Goal: Task Accomplishment & Management: Complete application form

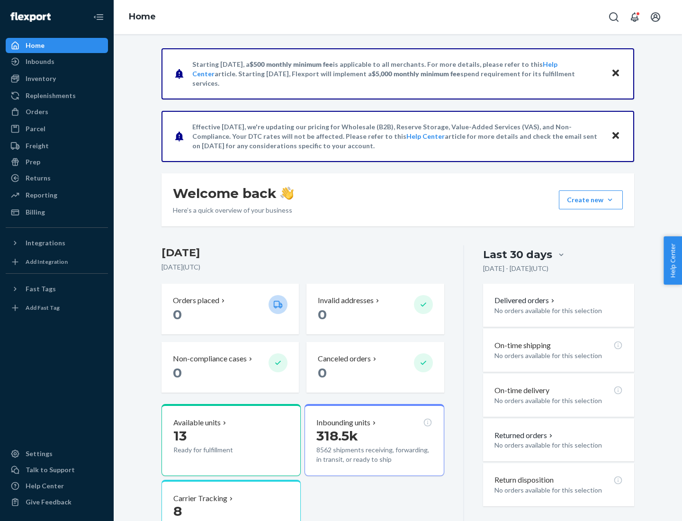
click at [610, 200] on button "Create new Create new inbound Create new order Create new product" at bounding box center [591, 199] width 64 height 19
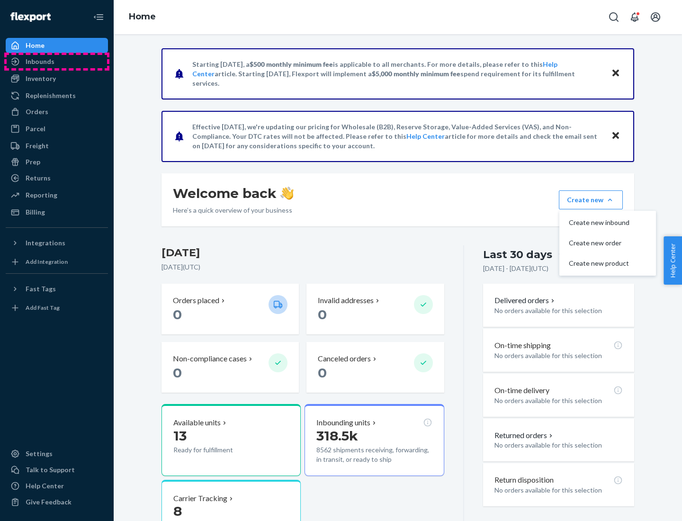
click at [57, 62] on div "Inbounds" at bounding box center [57, 61] width 100 height 13
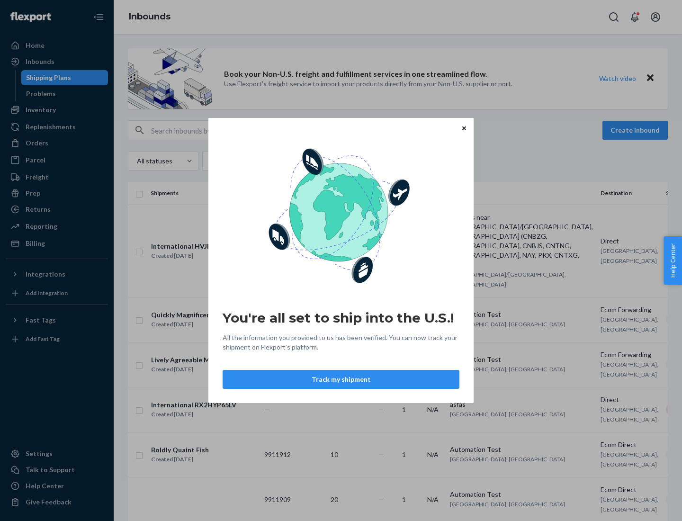
click at [464, 128] on icon "Close" at bounding box center [464, 128] width 4 height 4
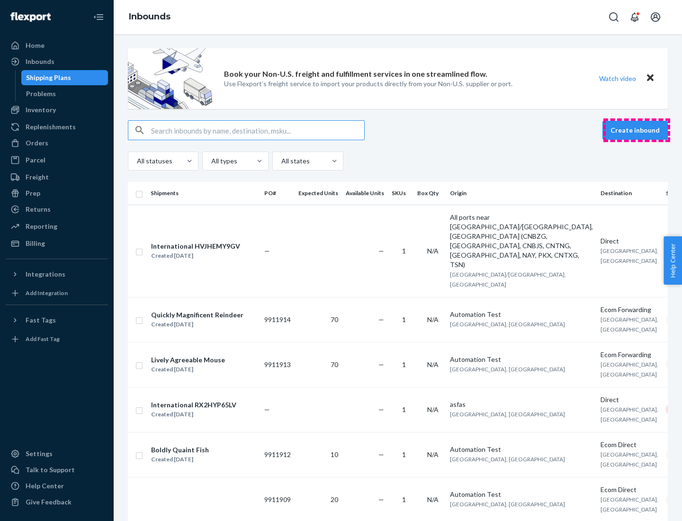
click at [637, 130] on button "Create inbound" at bounding box center [635, 130] width 65 height 19
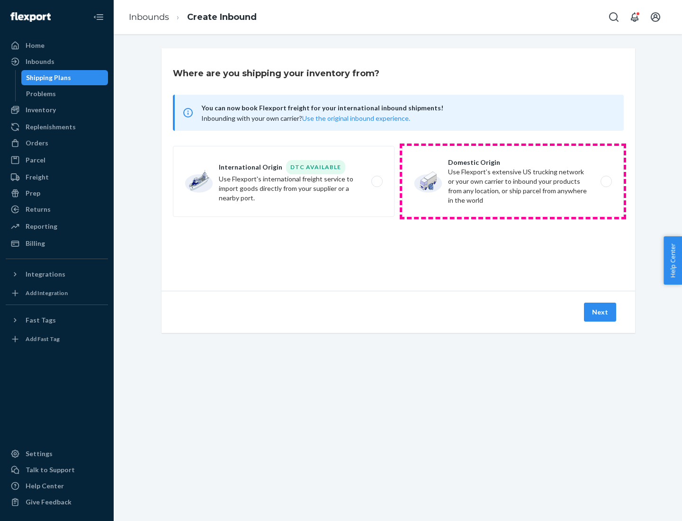
click at [513, 181] on label "Domestic Origin Use Flexport’s extensive US trucking network or your own carrie…" at bounding box center [513, 181] width 222 height 71
click at [606, 181] on input "Domestic Origin Use Flexport’s extensive US trucking network or your own carrie…" at bounding box center [609, 182] width 6 height 6
radio input "true"
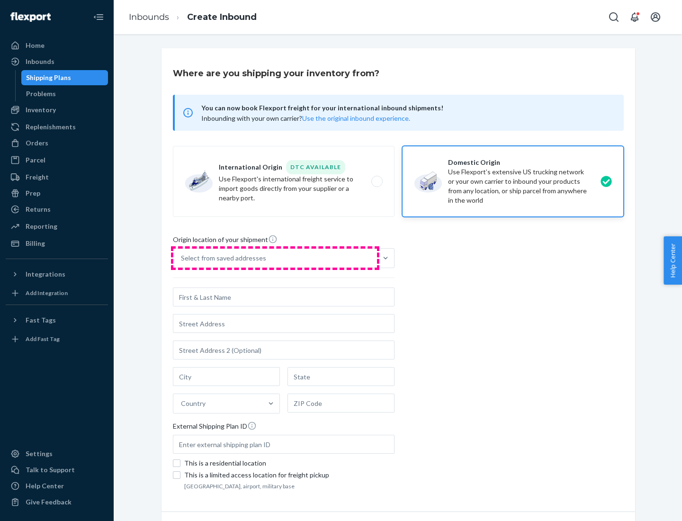
click at [275, 258] on div "Select from saved addresses" at bounding box center [275, 258] width 204 height 19
click at [182, 258] on input "Select from saved addresses" at bounding box center [181, 257] width 1 height 9
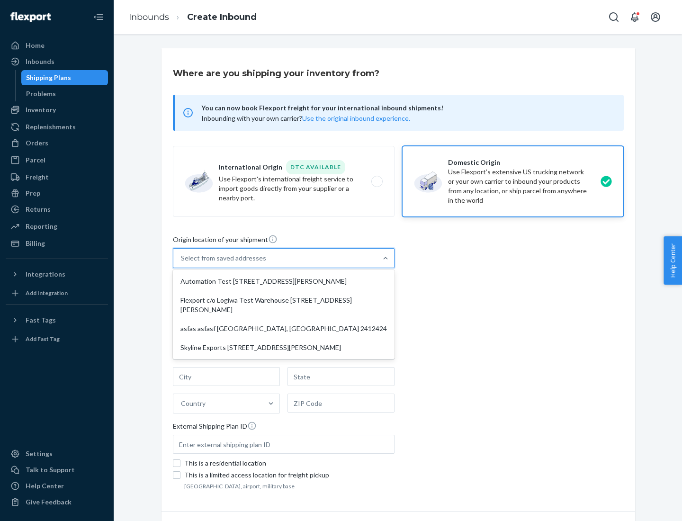
scroll to position [4, 0]
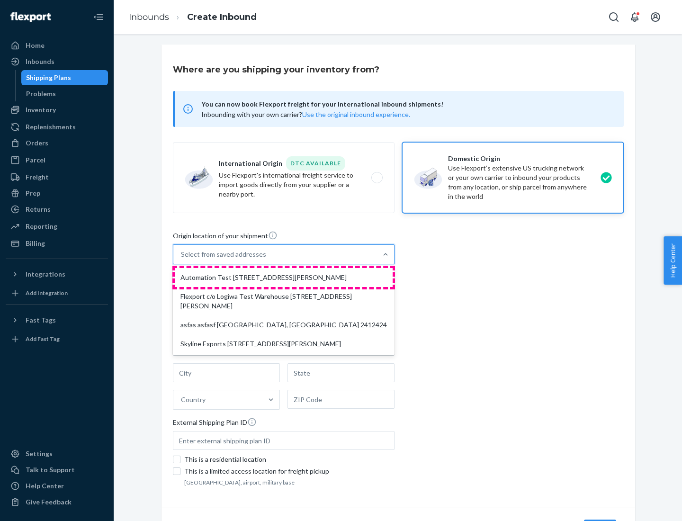
click at [284, 278] on div "Automation Test [STREET_ADDRESS][PERSON_NAME]" at bounding box center [284, 277] width 218 height 19
click at [182, 259] on input "option Automation Test [STREET_ADDRESS][PERSON_NAME] focused, 1 of 4. 4 results…" at bounding box center [181, 254] width 1 height 9
type input "Automation Test"
type input "9th Floor"
type input "[GEOGRAPHIC_DATA]"
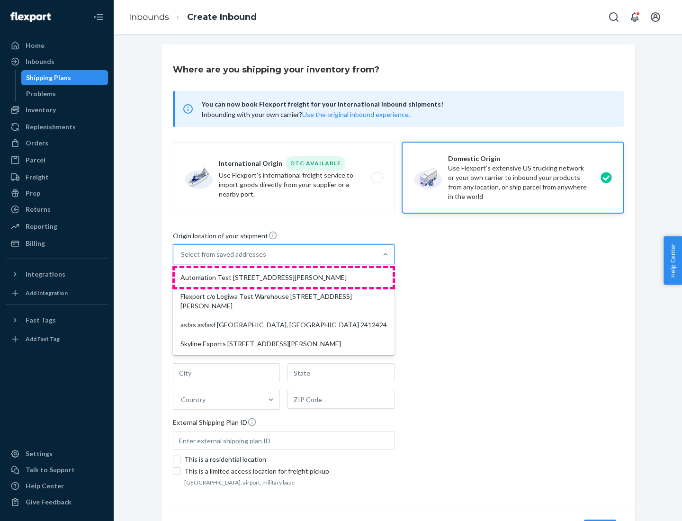
type input "CA"
type input "94104"
type input "[STREET_ADDRESS][PERSON_NAME]"
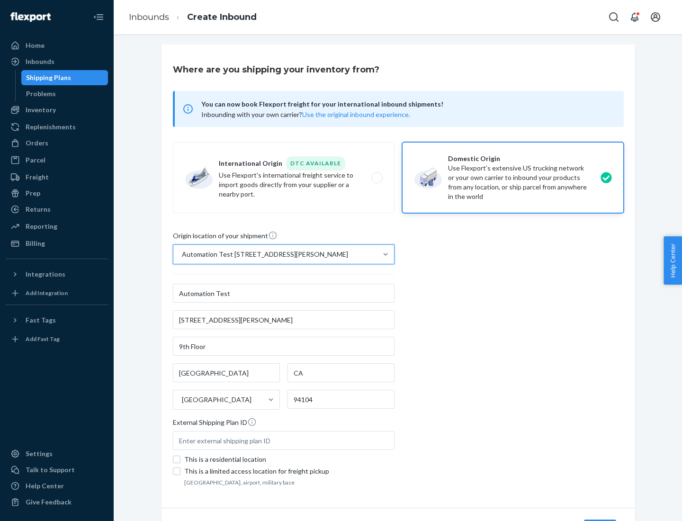
scroll to position [55, 0]
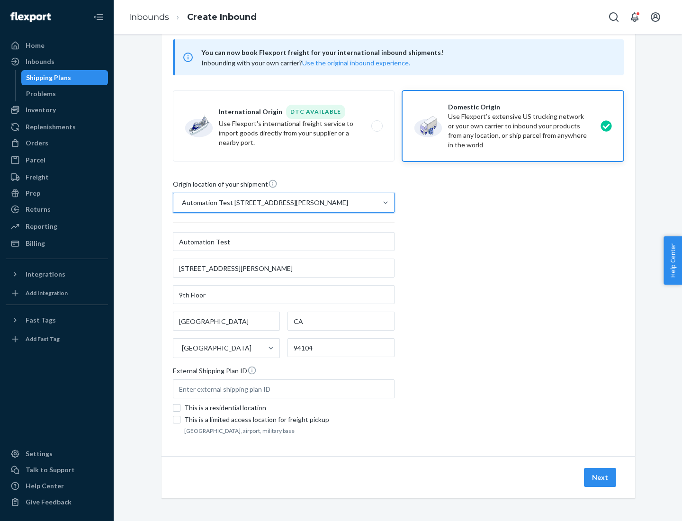
click at [601, 477] on button "Next" at bounding box center [600, 477] width 32 height 19
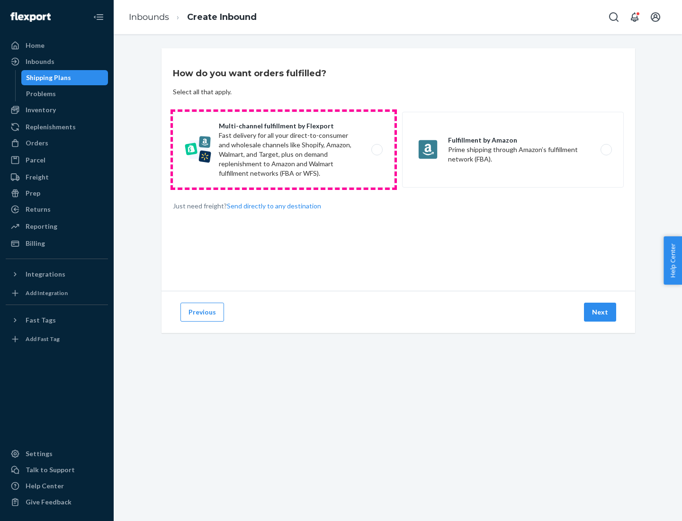
click at [284, 150] on label "Multi-channel fulfillment by Flexport Fast delivery for all your direct-to-cons…" at bounding box center [284, 150] width 222 height 76
click at [377, 150] on input "Multi-channel fulfillment by Flexport Fast delivery for all your direct-to-cons…" at bounding box center [380, 150] width 6 height 6
radio input "true"
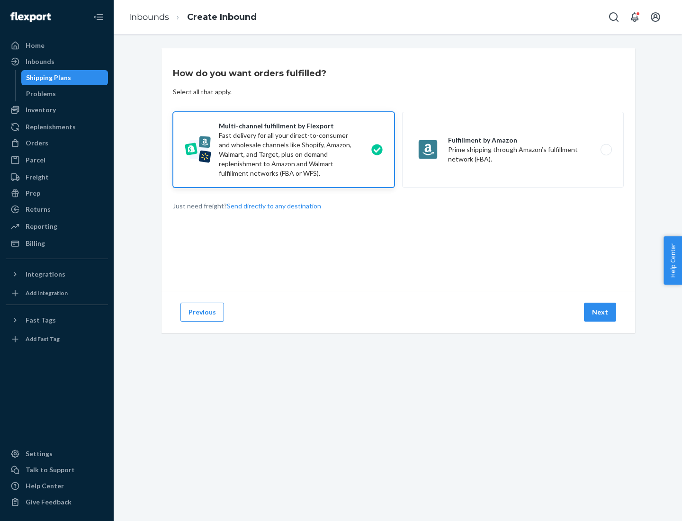
click at [601, 312] on button "Next" at bounding box center [600, 312] width 32 height 19
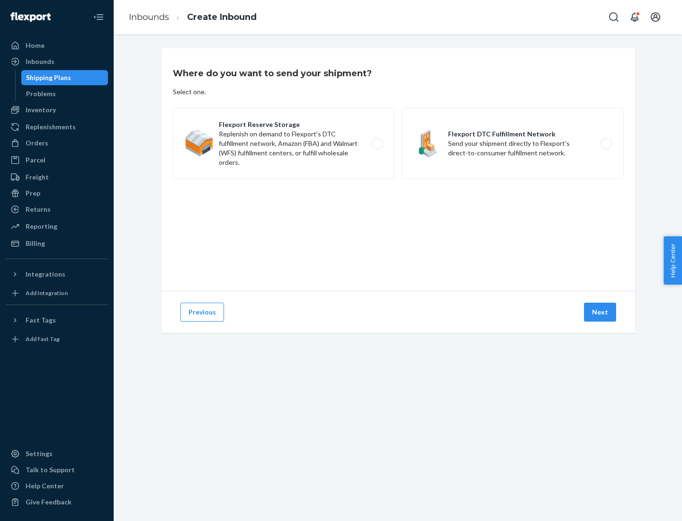
click at [284, 144] on label "Flexport Reserve Storage Replenish on demand to Flexport's DTC fulfillment netw…" at bounding box center [284, 143] width 222 height 71
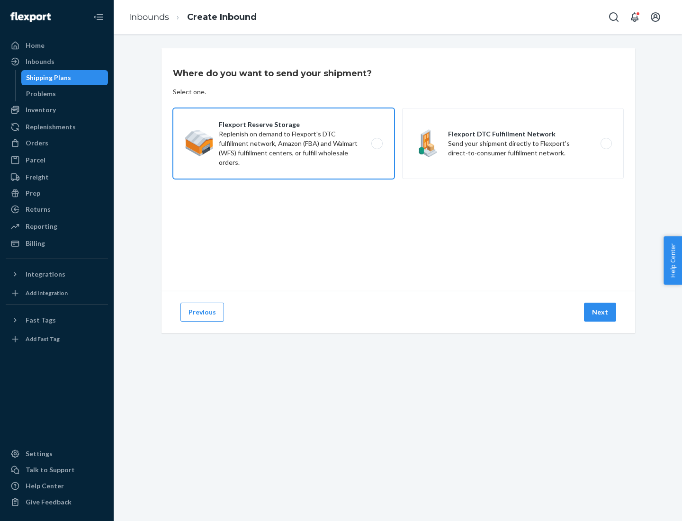
click at [377, 144] on input "Flexport Reserve Storage Replenish on demand to Flexport's DTC fulfillment netw…" at bounding box center [380, 144] width 6 height 6
radio input "true"
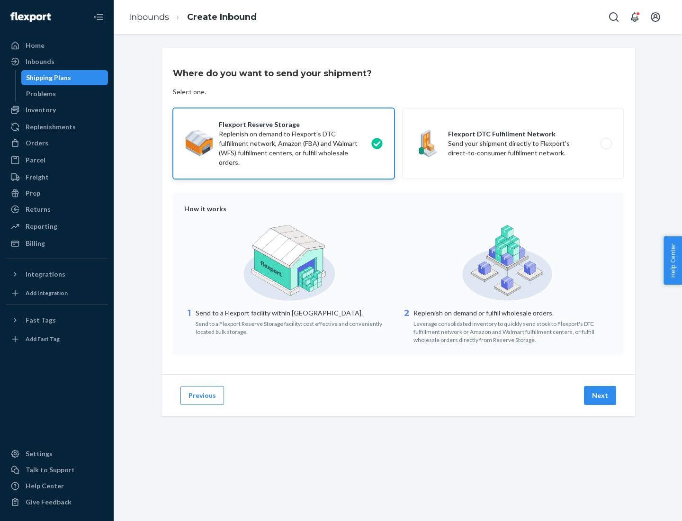
click at [601, 396] on button "Next" at bounding box center [600, 395] width 32 height 19
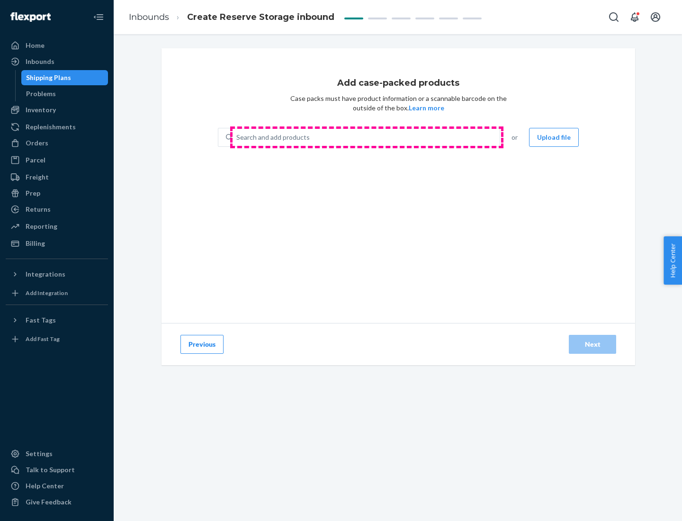
click at [367, 137] on div "Search and add products" at bounding box center [366, 137] width 267 height 17
click at [237, 137] on input "Search and add products" at bounding box center [236, 137] width 1 height 9
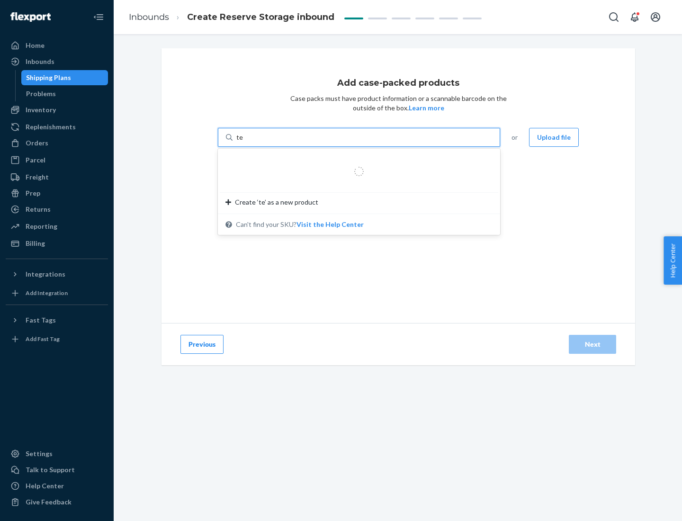
type input "test-syn"
click at [356, 160] on div "test - syn - test" at bounding box center [355, 159] width 260 height 9
click at [261, 142] on input "test-syn" at bounding box center [248, 137] width 25 height 9
type input "1"
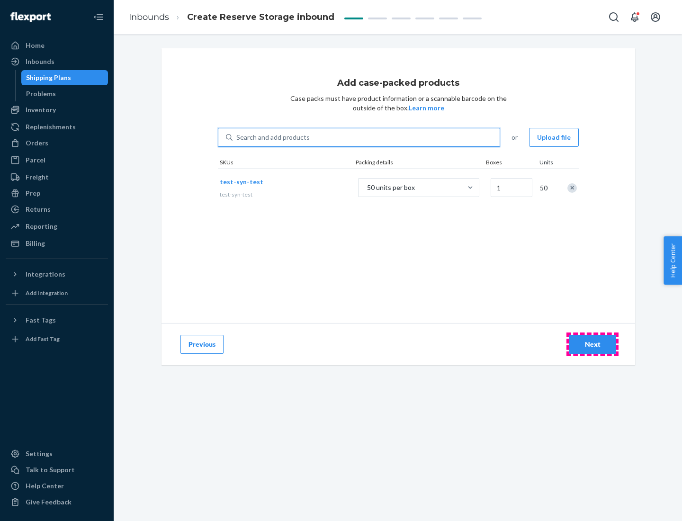
click at [593, 344] on div "Next" at bounding box center [592, 344] width 31 height 9
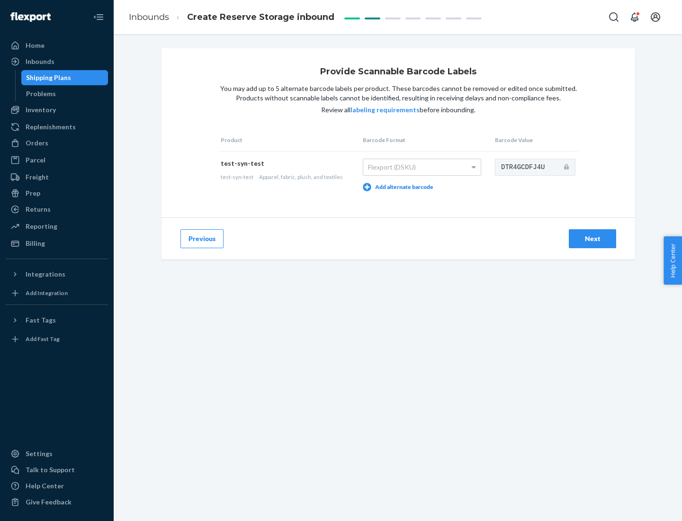
click at [593, 238] on div "Next" at bounding box center [592, 238] width 31 height 9
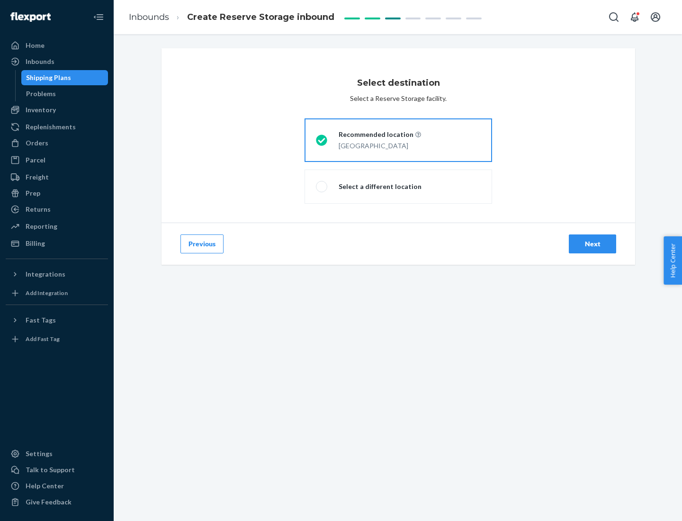
click at [593, 244] on div "Next" at bounding box center [592, 243] width 31 height 9
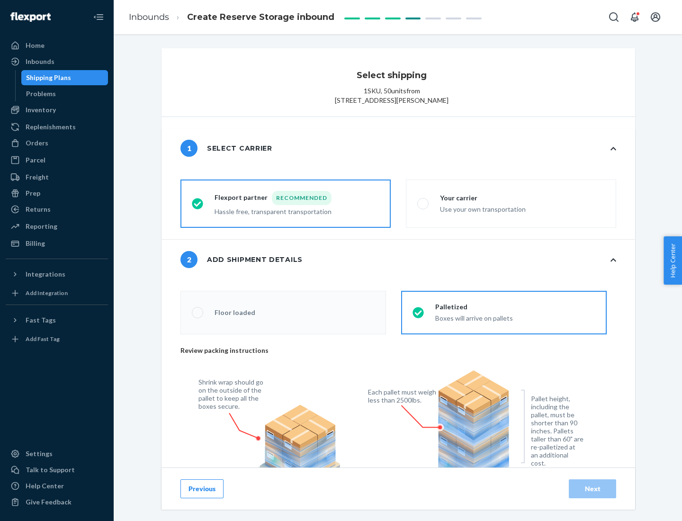
radio input "false"
type input "1"
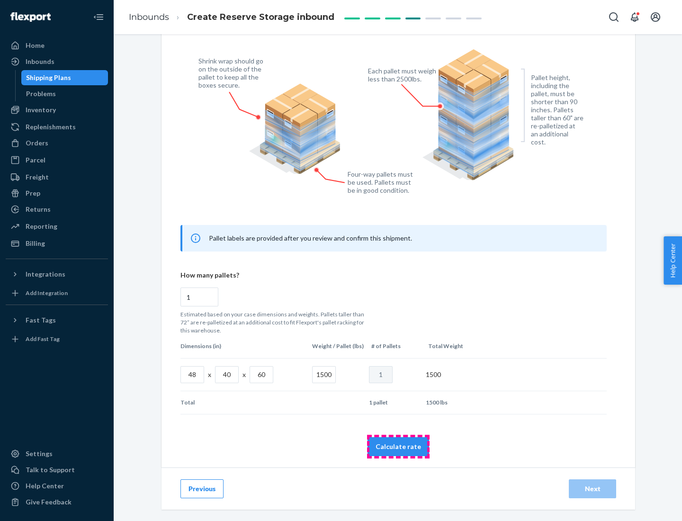
click at [398, 446] on button "Calculate rate" at bounding box center [399, 446] width 62 height 19
radio input "false"
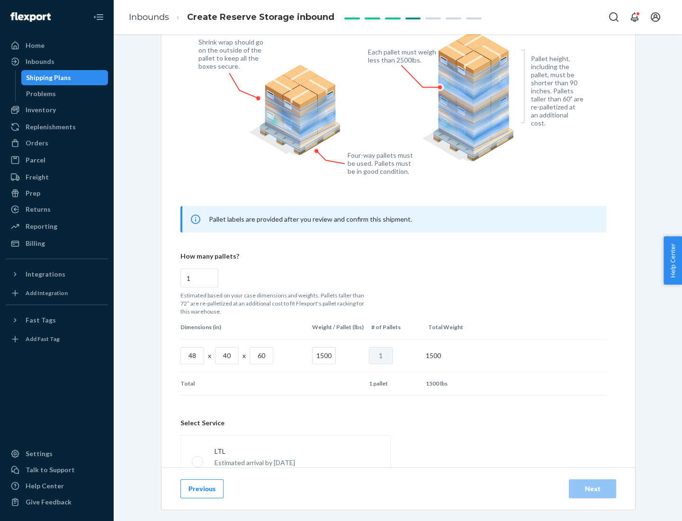
scroll to position [419, 0]
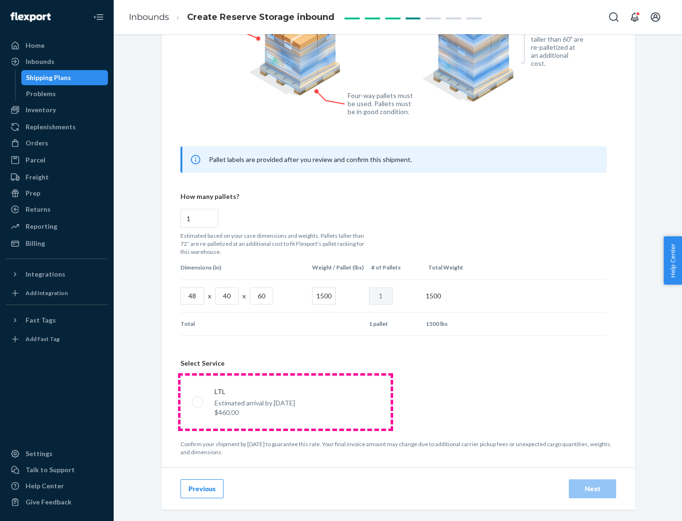
click at [285, 402] on p "Estimated arrival by [DATE]" at bounding box center [255, 402] width 81 height 9
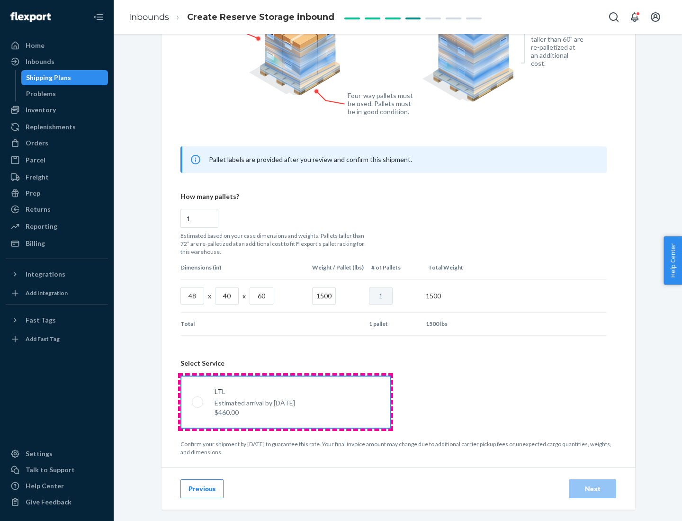
click at [198, 402] on input "LTL Estimated arrival by [DATE] $460.00" at bounding box center [195, 402] width 6 height 6
radio input "true"
radio input "false"
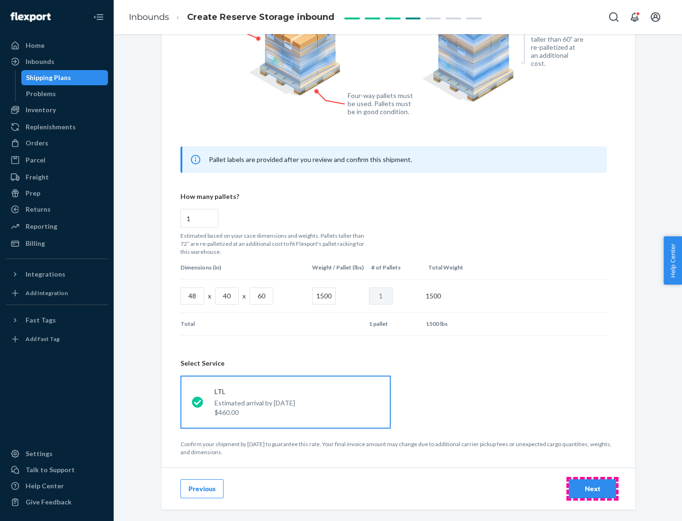
click at [593, 488] on div "Next" at bounding box center [592, 488] width 31 height 9
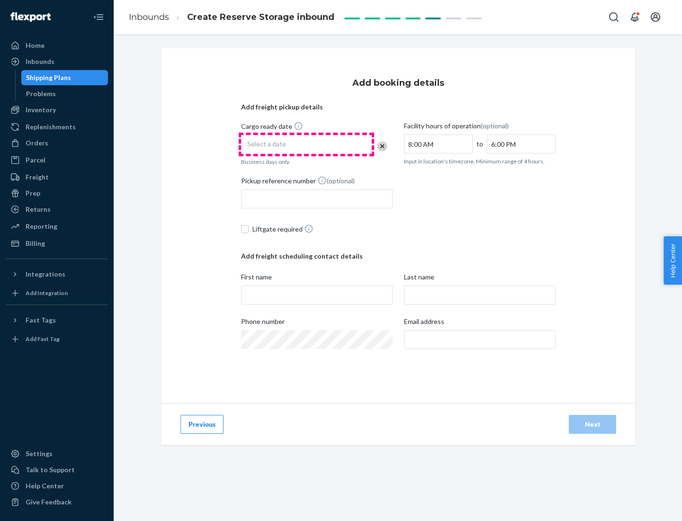
click at [306, 144] on div "Select a date" at bounding box center [306, 144] width 131 height 19
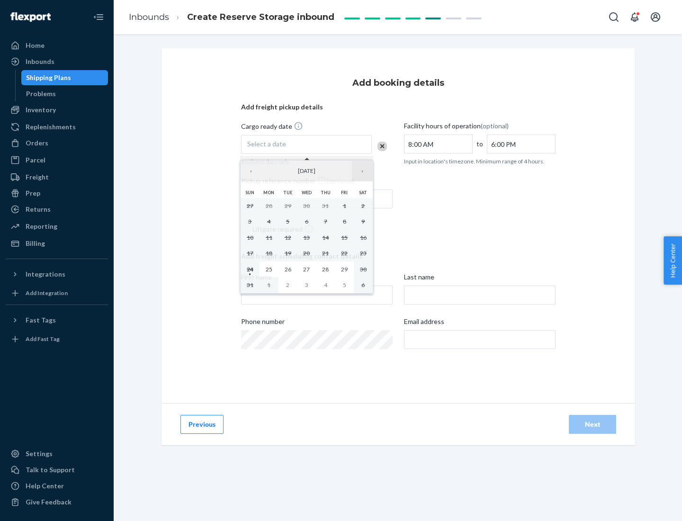
click at [362, 171] on button "›" at bounding box center [362, 171] width 21 height 21
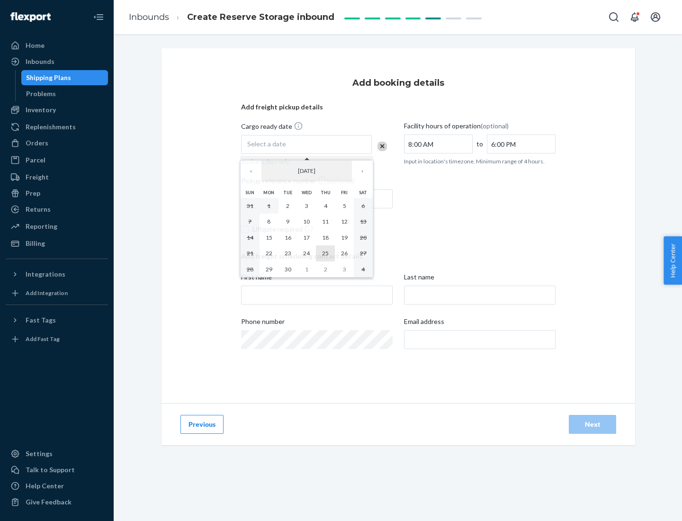
click at [325, 253] on abbr "25" at bounding box center [325, 253] width 7 height 7
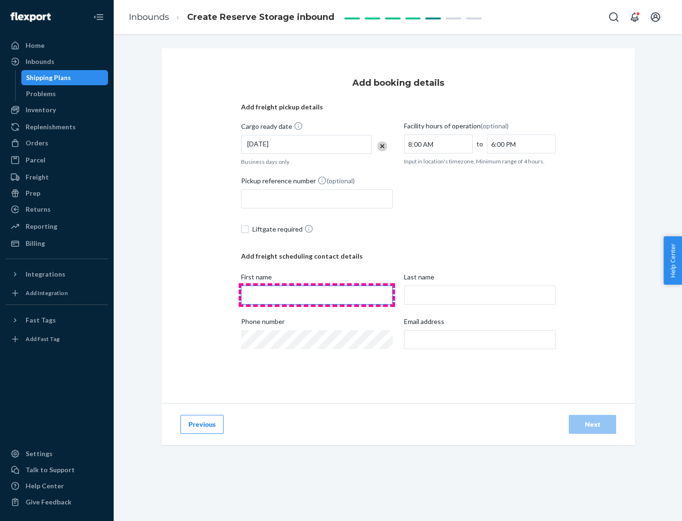
click at [317, 295] on input "First name" at bounding box center [317, 295] width 152 height 19
type input "[PERSON_NAME]"
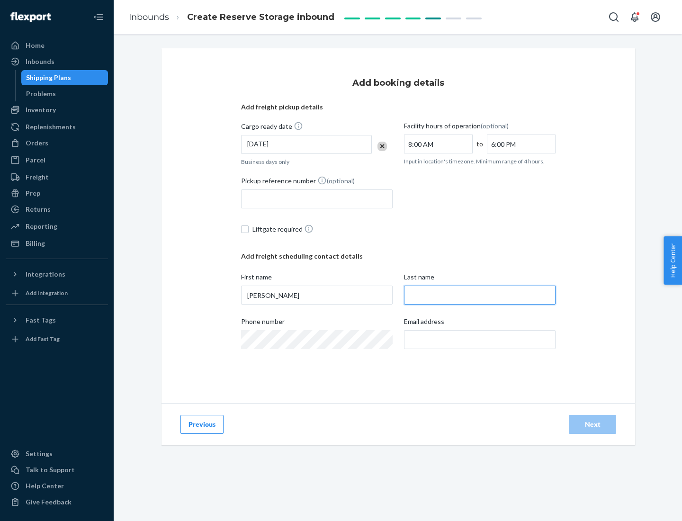
click at [480, 295] on input "Last name" at bounding box center [480, 295] width 152 height 19
type input "Doe"
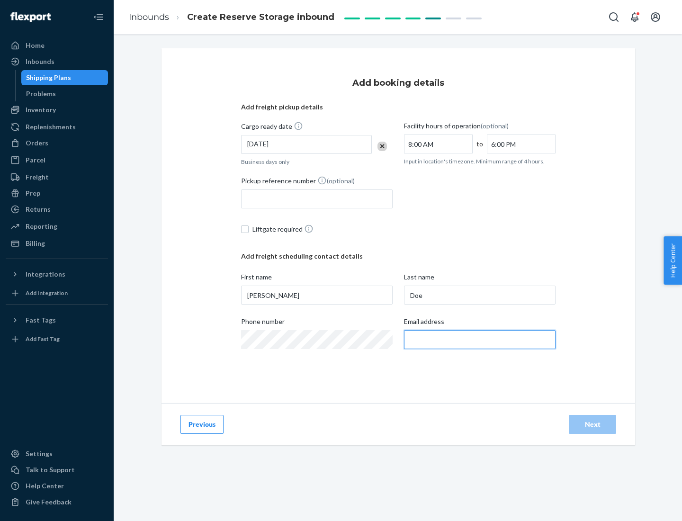
click at [480, 340] on input "Email address" at bounding box center [480, 339] width 152 height 19
type input "[EMAIL_ADDRESS][DOMAIN_NAME]"
click at [593, 424] on div "Next" at bounding box center [592, 424] width 31 height 9
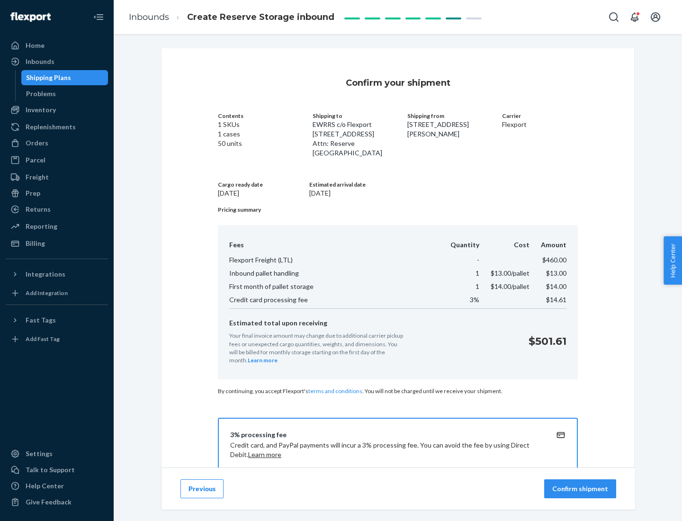
scroll to position [136, 0]
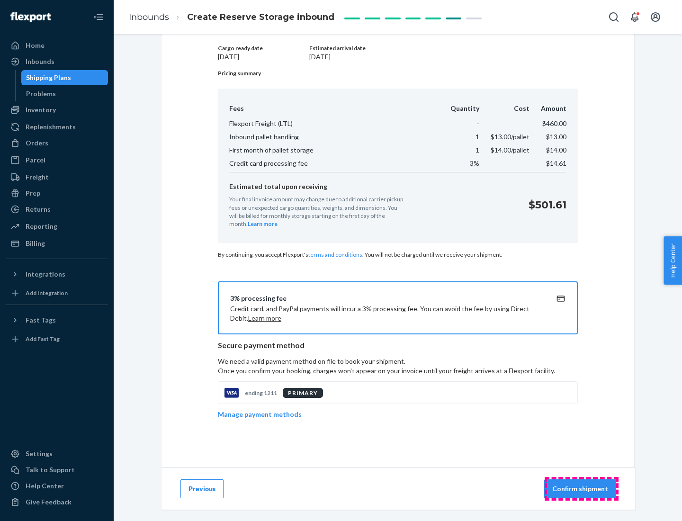
click at [581, 489] on p "Confirm shipment" at bounding box center [580, 488] width 56 height 9
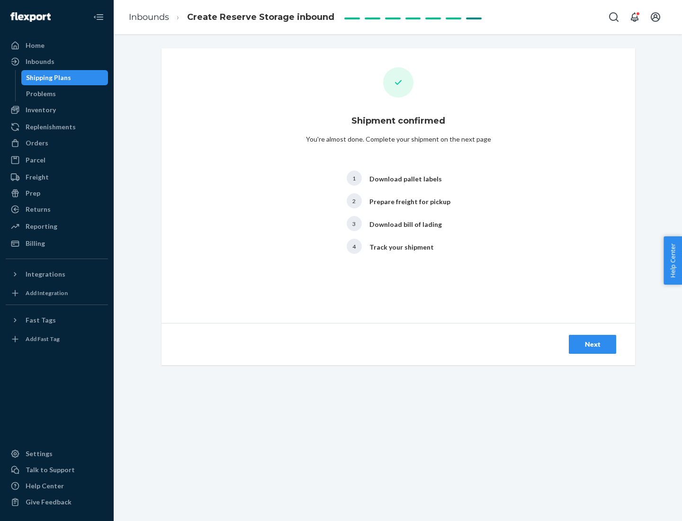
click at [593, 344] on div "Next" at bounding box center [592, 344] width 31 height 9
